Goal: Task Accomplishment & Management: Manage account settings

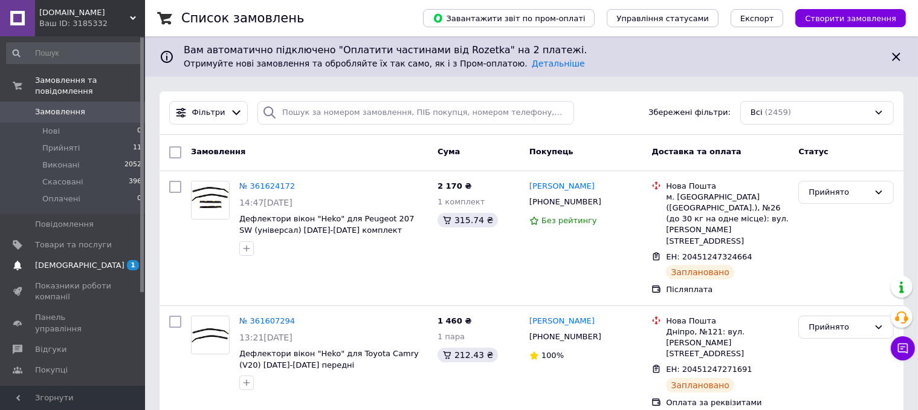
click at [58, 260] on span "[DEMOGRAPHIC_DATA]" at bounding box center [79, 265] width 89 height 11
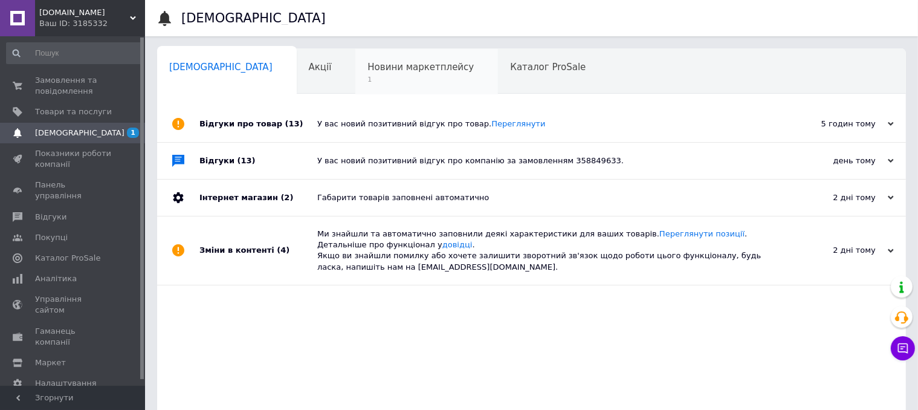
click at [369, 80] on span "1" at bounding box center [420, 79] width 106 height 9
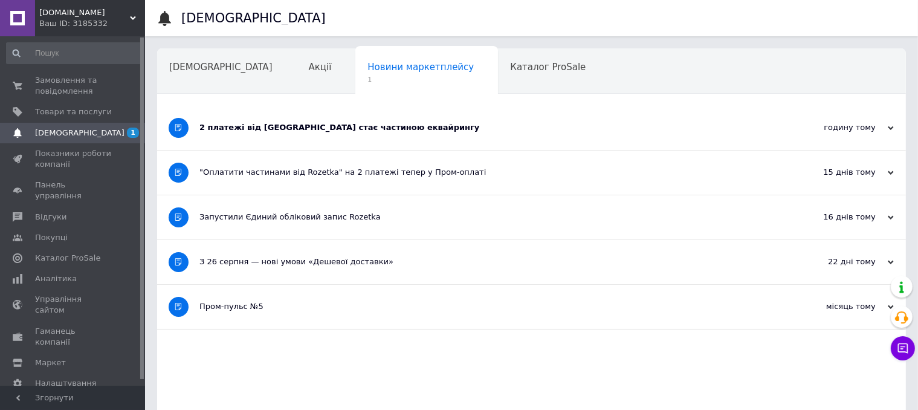
click at [348, 129] on div "2 платежі від Rozetka стає частиною еквайрингу" at bounding box center [486, 127] width 574 height 11
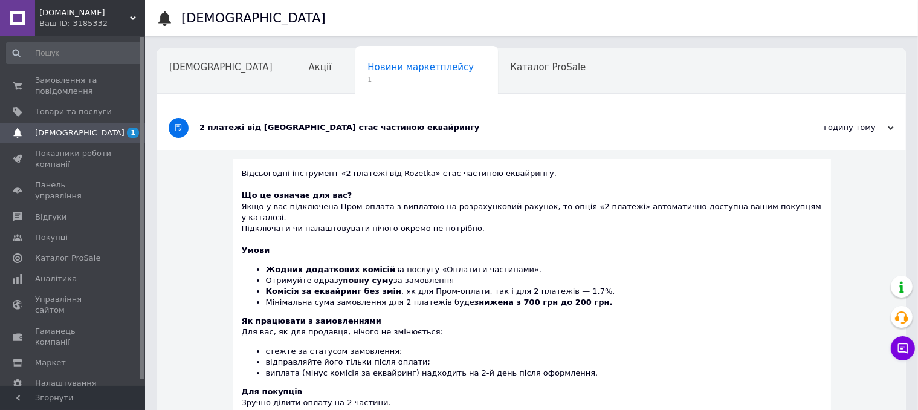
scroll to position [60, 0]
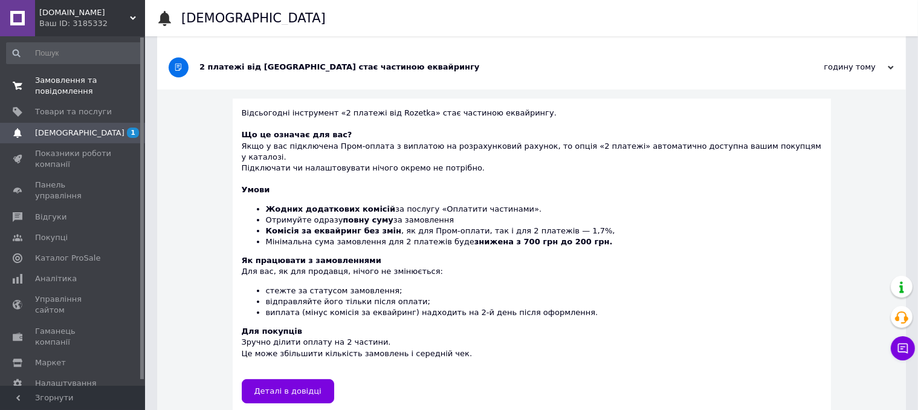
click at [52, 86] on span "Замовлення та повідомлення" at bounding box center [73, 86] width 77 height 22
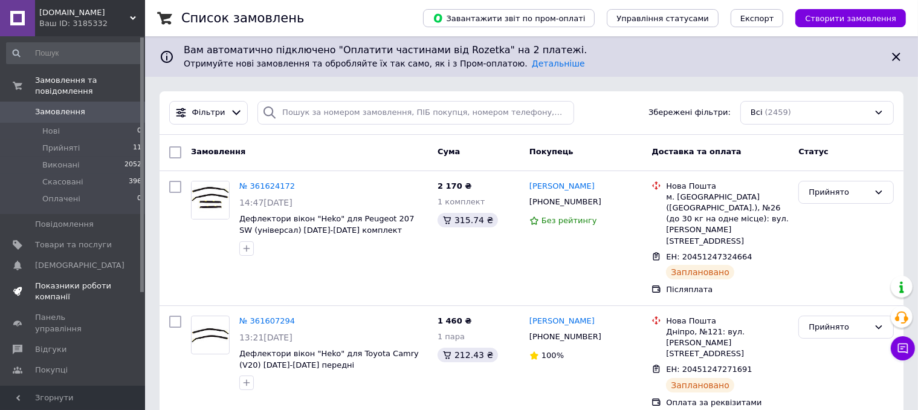
click at [52, 282] on span "Показники роботи компанії" at bounding box center [73, 291] width 77 height 22
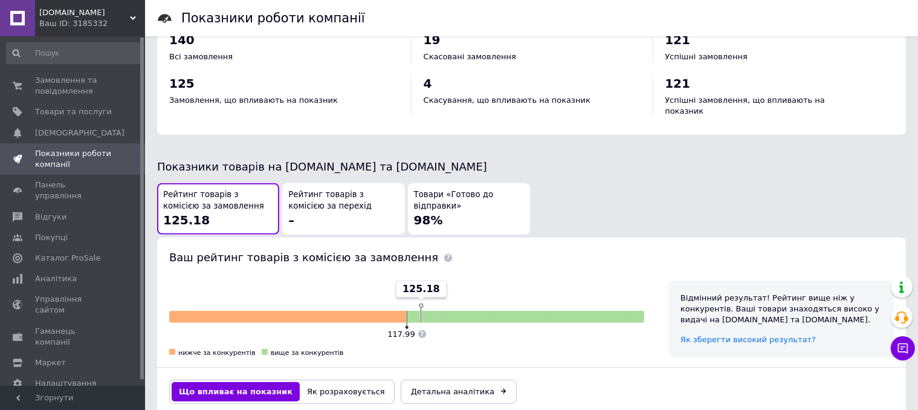
scroll to position [181, 0]
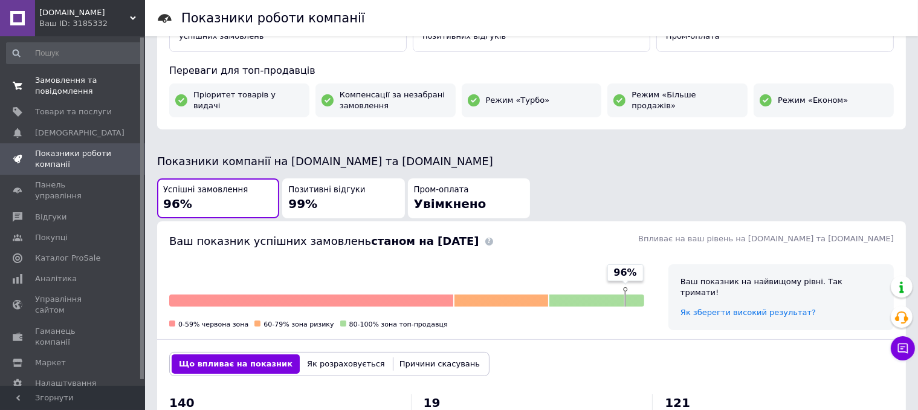
click at [56, 85] on span "Замовлення та повідомлення" at bounding box center [73, 86] width 77 height 22
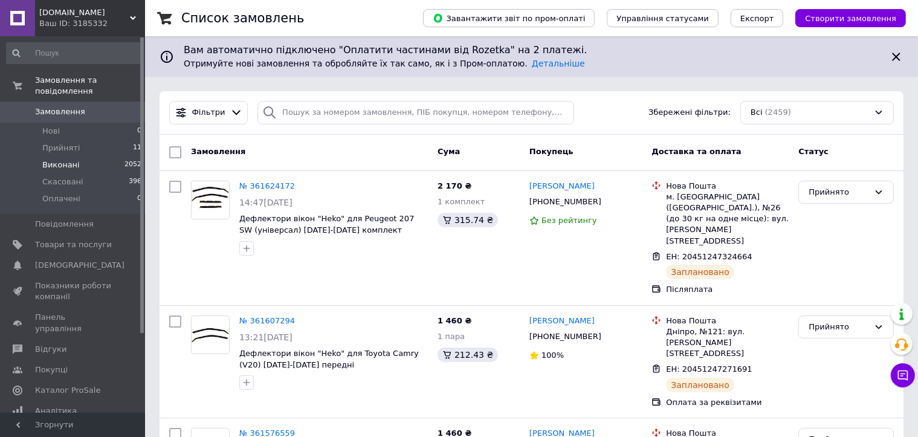
click at [58, 160] on span "Виконані" at bounding box center [60, 165] width 37 height 11
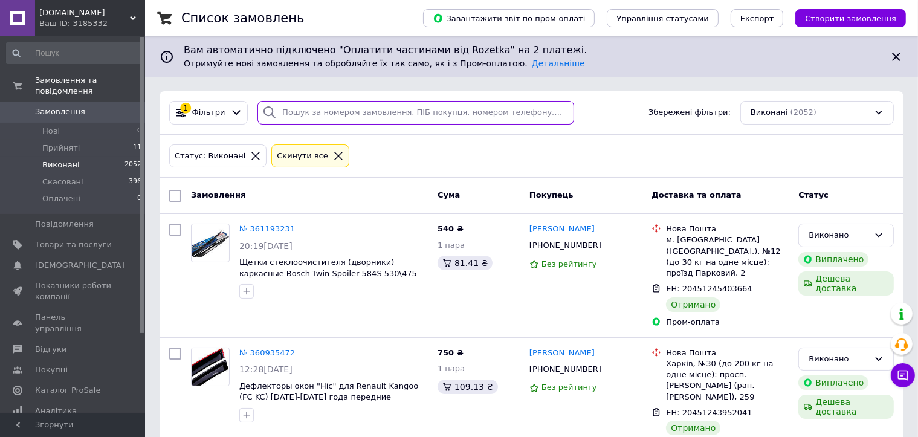
click at [342, 115] on input "search" at bounding box center [415, 113] width 317 height 24
paste input "361193231"
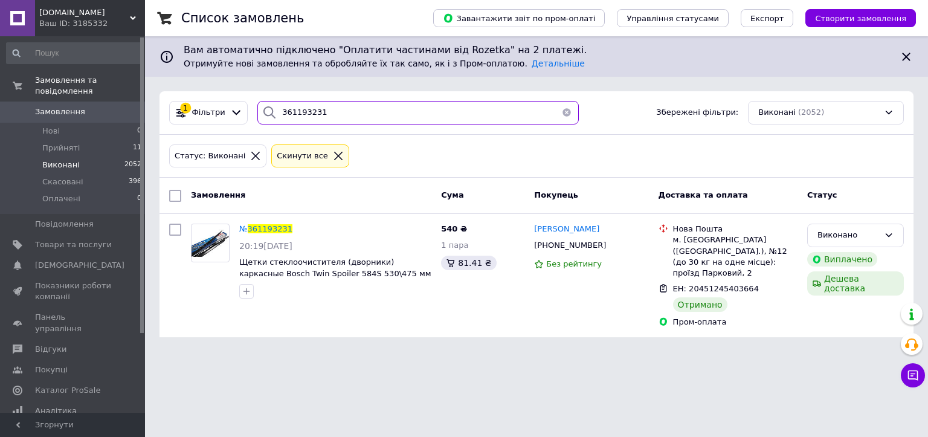
drag, startPoint x: 325, startPoint y: 112, endPoint x: 274, endPoint y: 112, distance: 51.4
click at [274, 112] on div "361193231" at bounding box center [418, 113] width 322 height 24
paste input "0935472"
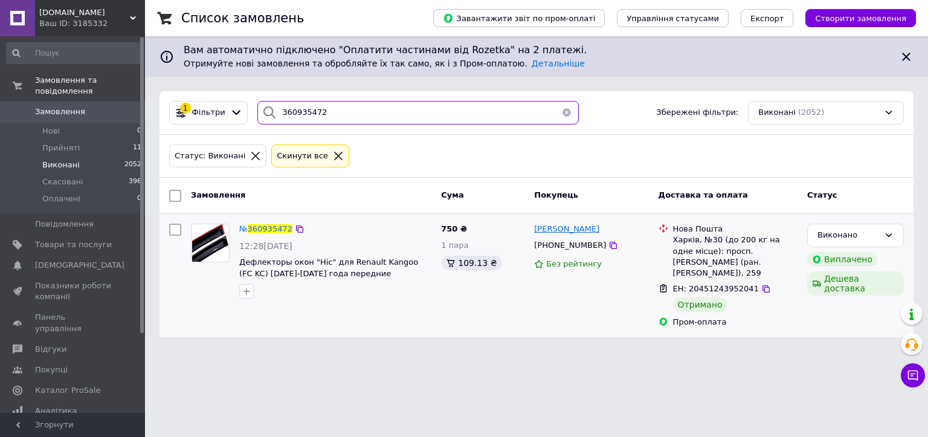
type input "360935472"
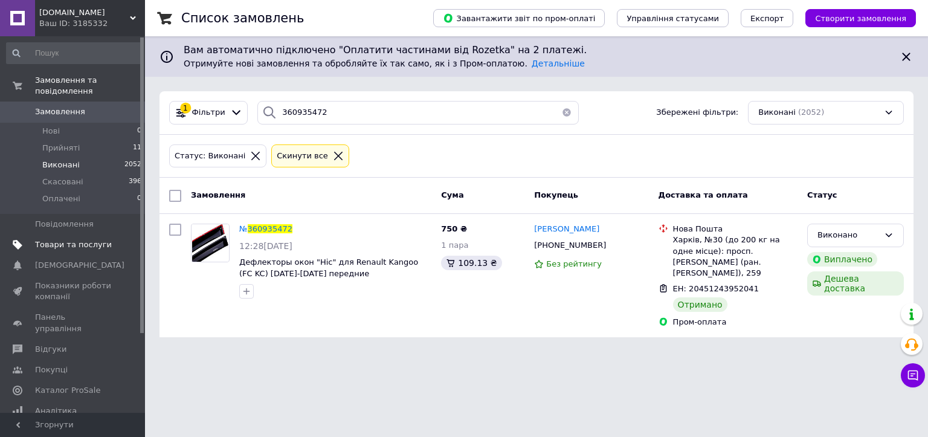
click at [54, 239] on span "Товари та послуги" at bounding box center [73, 244] width 77 height 11
